Goal: Information Seeking & Learning: Learn about a topic

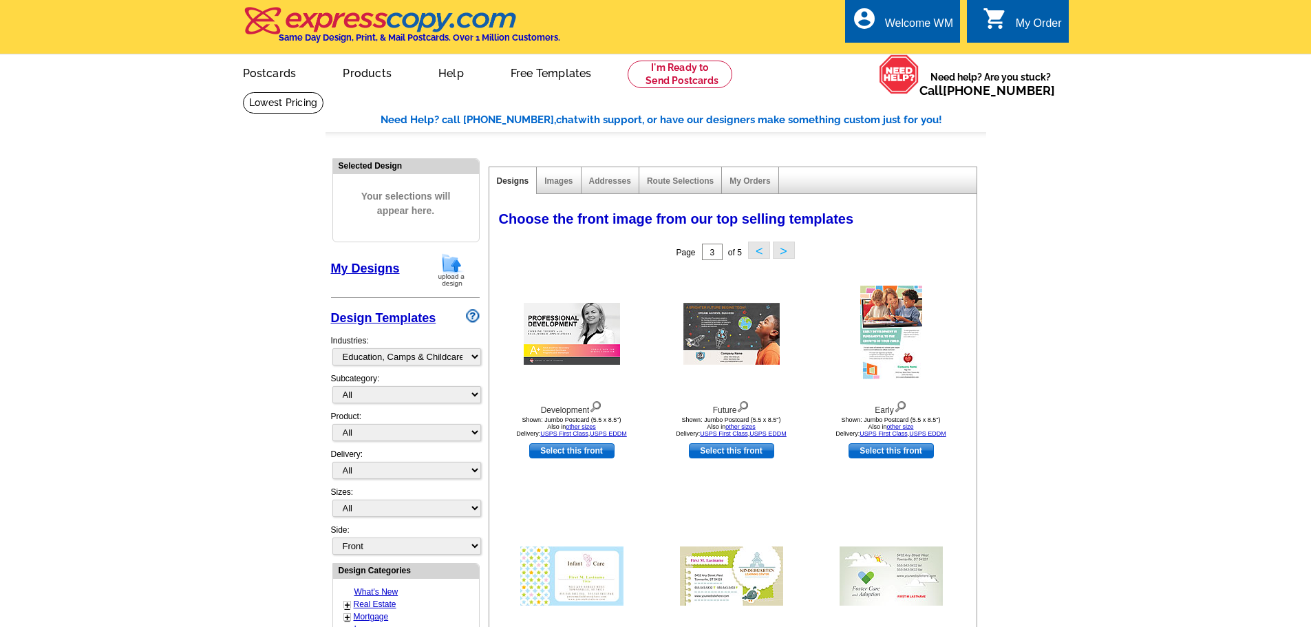
select select "729"
click at [324, 92] on link at bounding box center [283, 102] width 81 height 21
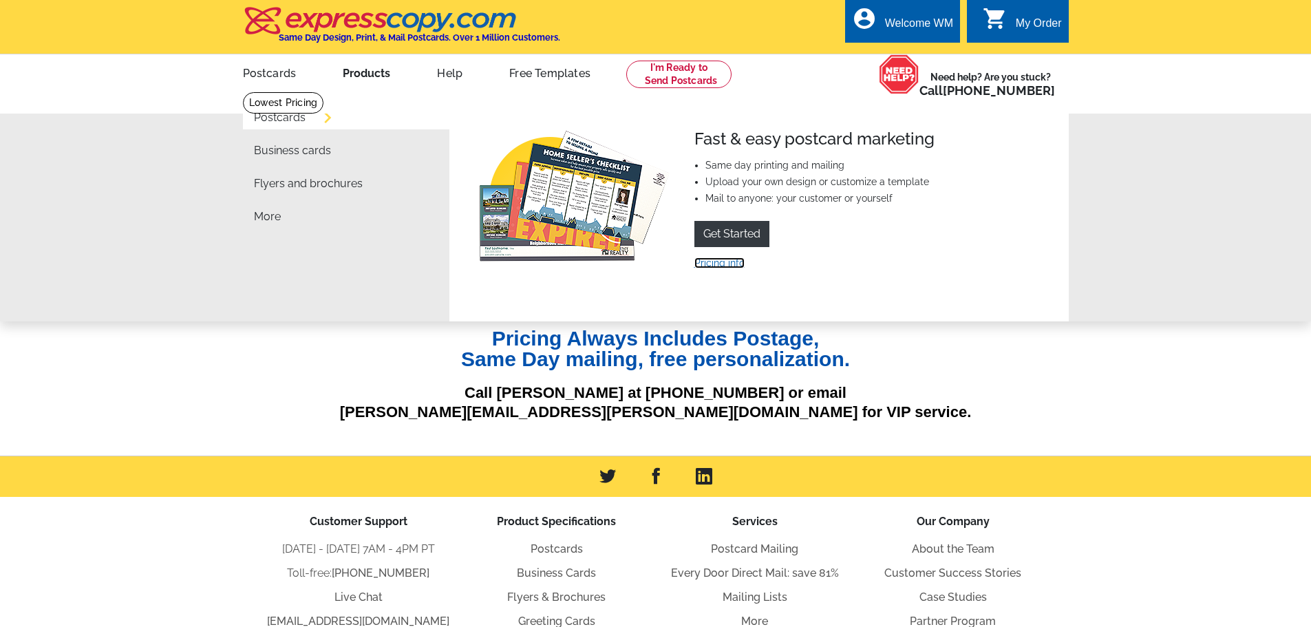
click at [711, 266] on link "Pricing info" at bounding box center [719, 262] width 50 height 11
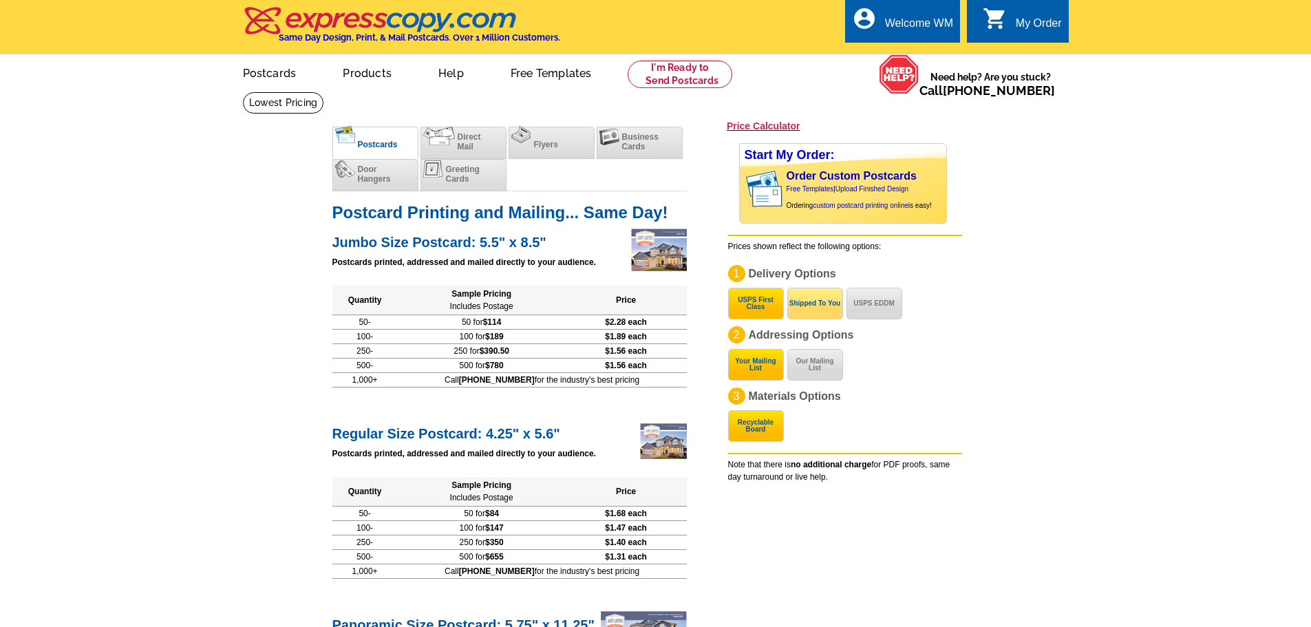
click at [802, 303] on button "Shipped To You" at bounding box center [815, 304] width 56 height 32
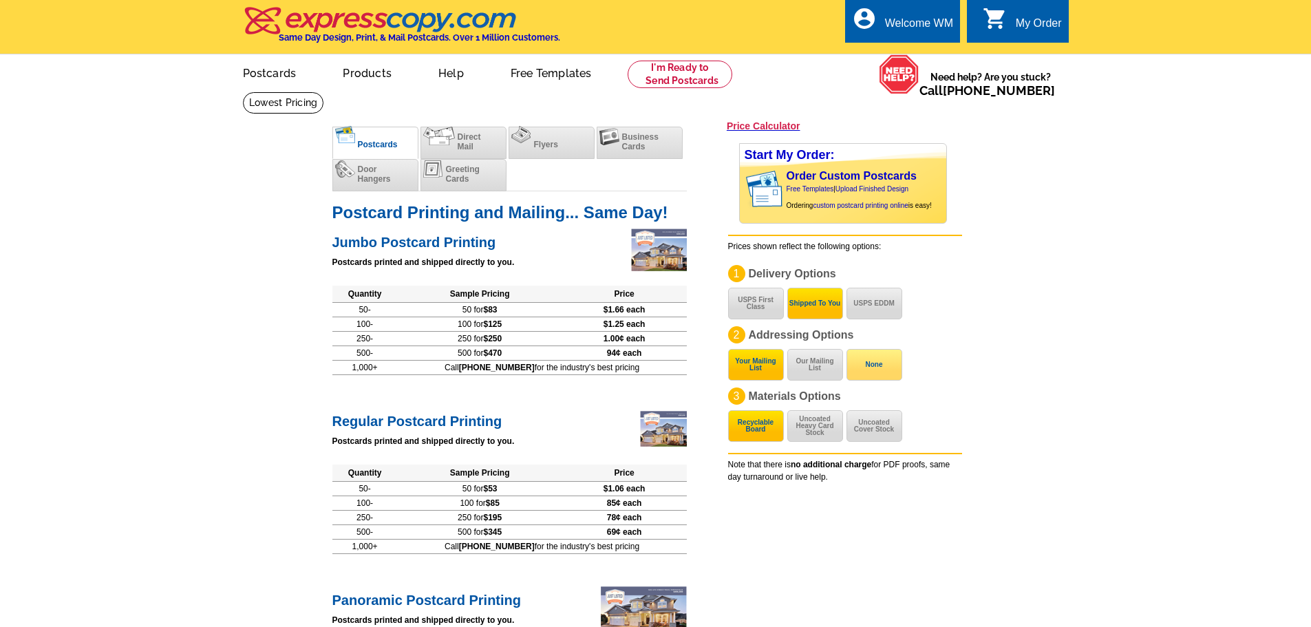
click at [887, 363] on button "None" at bounding box center [874, 365] width 56 height 32
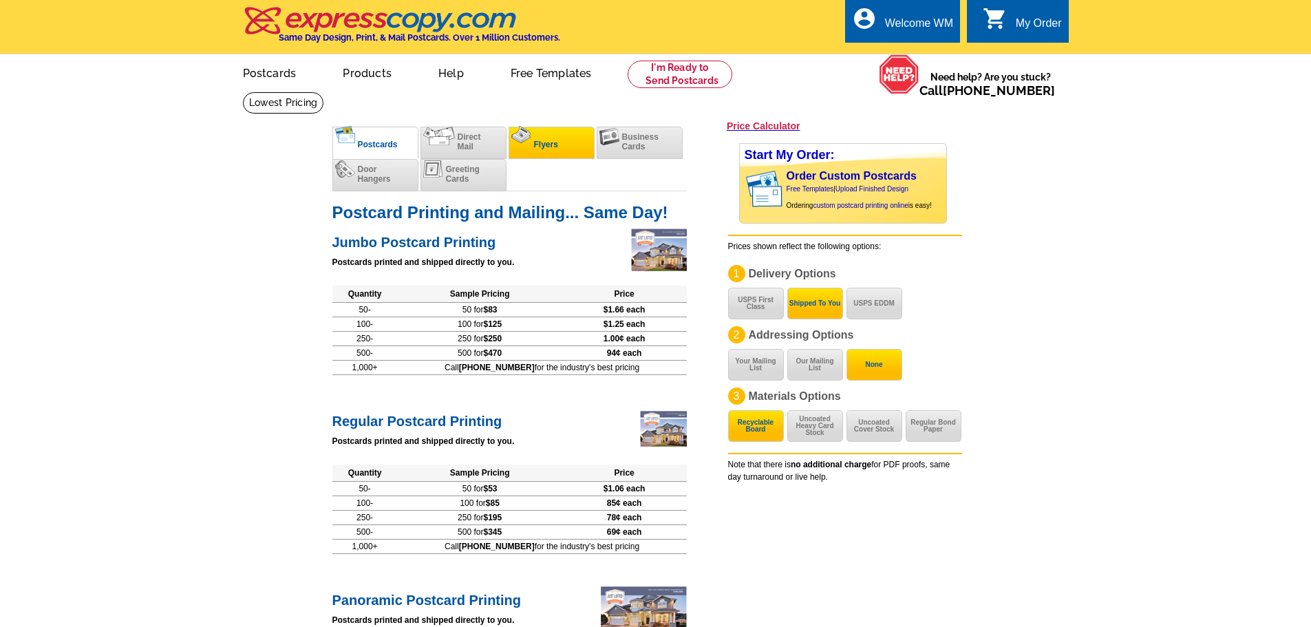
click at [552, 144] on span "Flyers" at bounding box center [546, 145] width 24 height 10
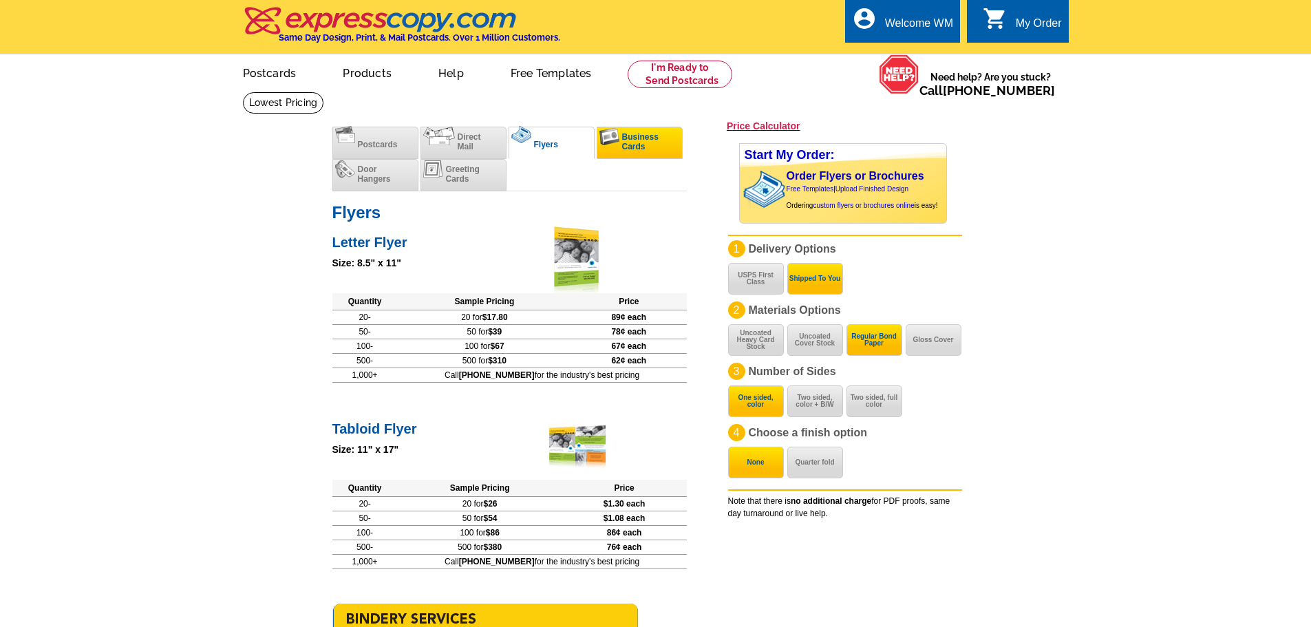
click at [644, 149] on span "Business Cards" at bounding box center [640, 141] width 36 height 19
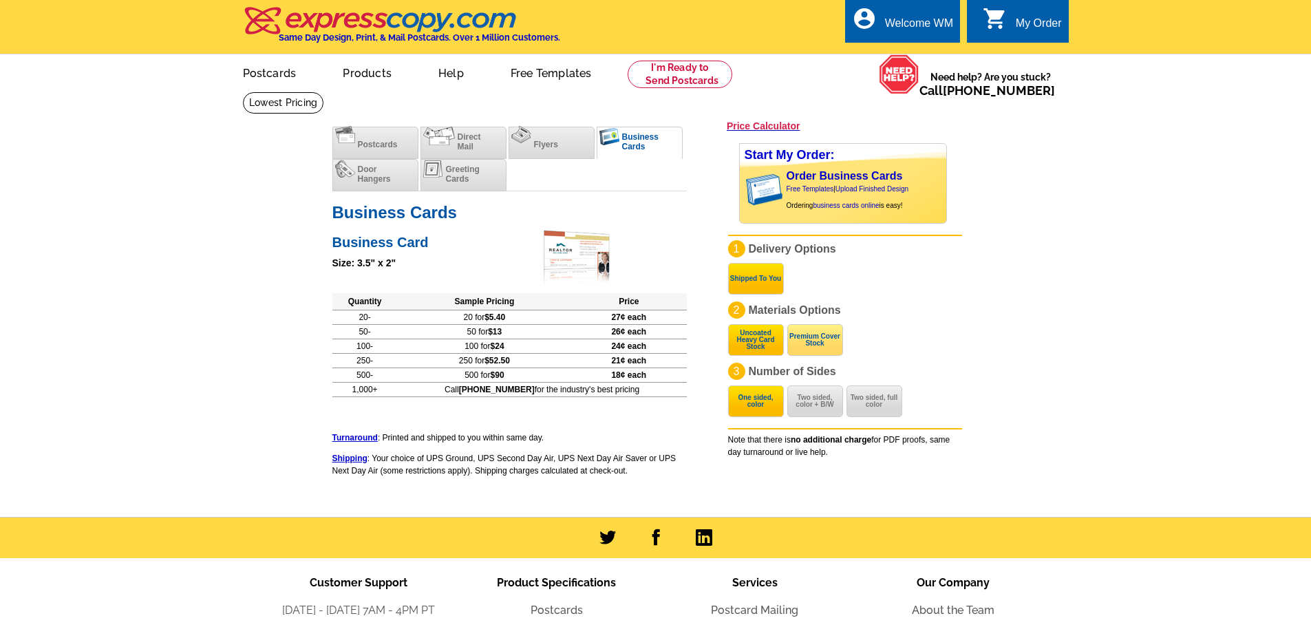
click at [806, 346] on button "Premium Cover Stock" at bounding box center [815, 340] width 56 height 32
click at [804, 410] on button "Two sided, color + B/W" at bounding box center [815, 401] width 56 height 32
